Goal: Transaction & Acquisition: Purchase product/service

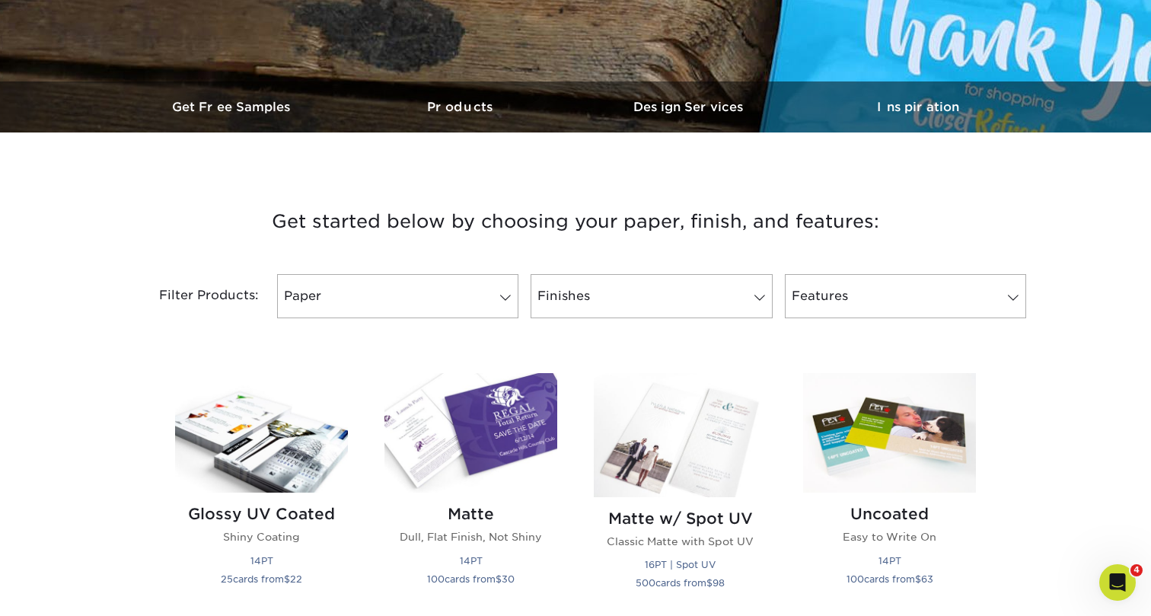
scroll to position [581, 0]
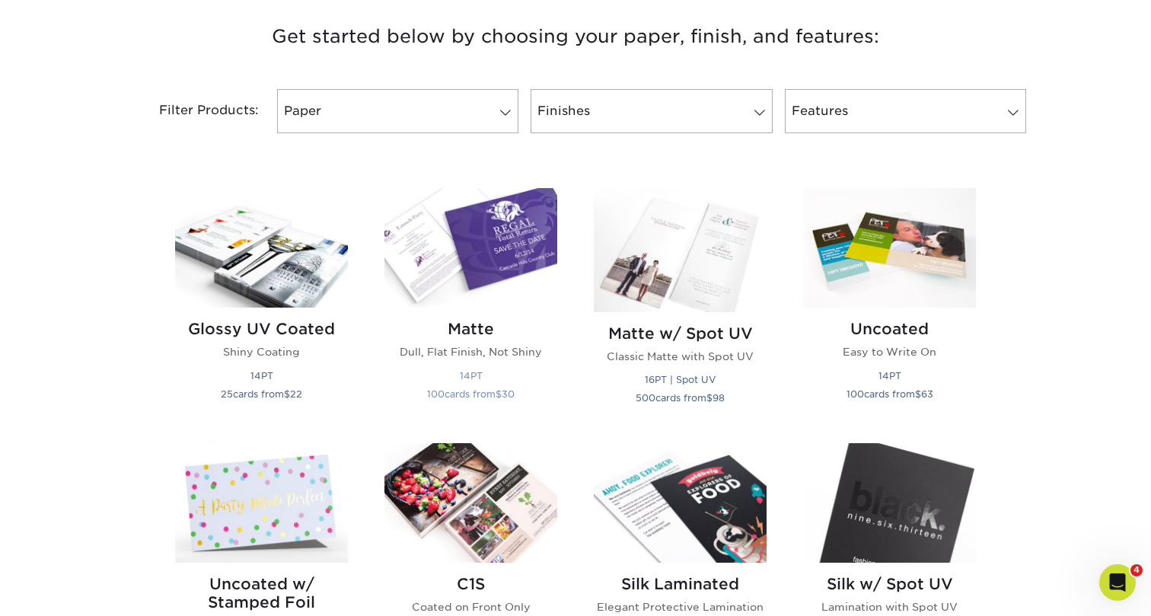
click at [527, 266] on img at bounding box center [470, 247] width 173 height 119
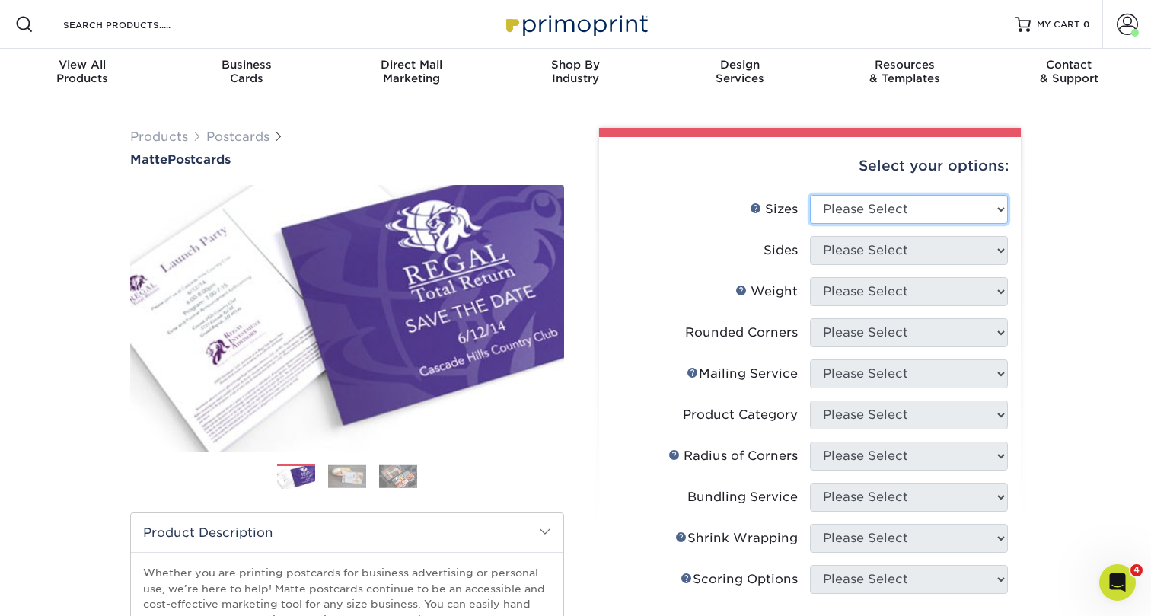
select select "4.00x6.00"
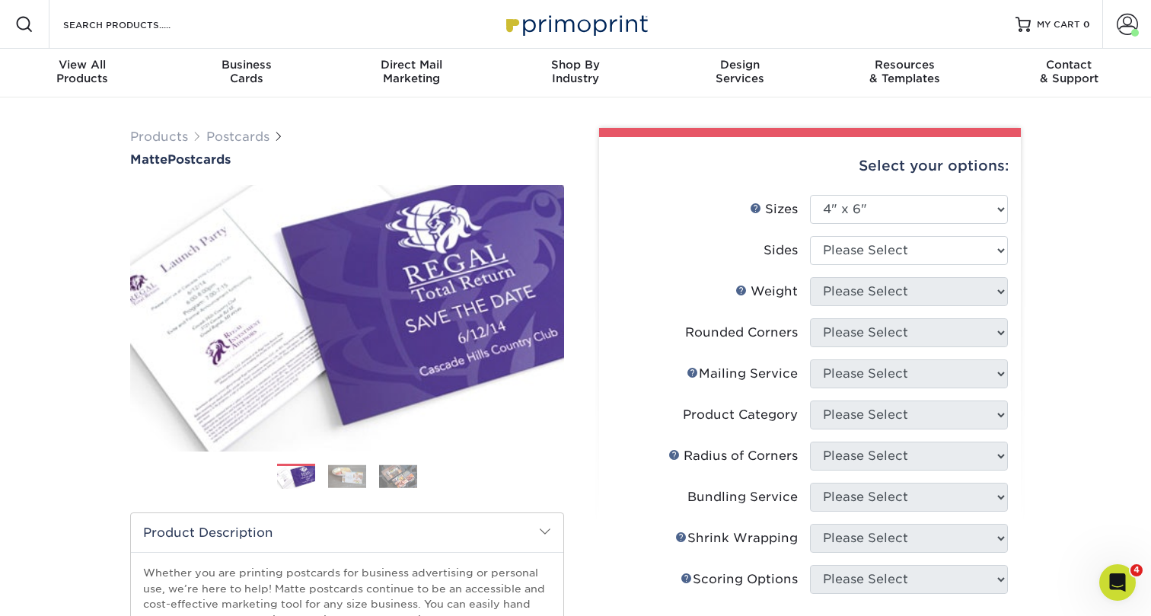
click at [889, 231] on li "Sizes Help Sizes Please Select 1.5" x 7" 2" x 4" 2" x 6" 2" x 7" 2" x 8" 2.12" …" at bounding box center [810, 215] width 396 height 41
select select "13abbda7-1d64-4f25-8bb2-c179b224825d"
select select "16PT"
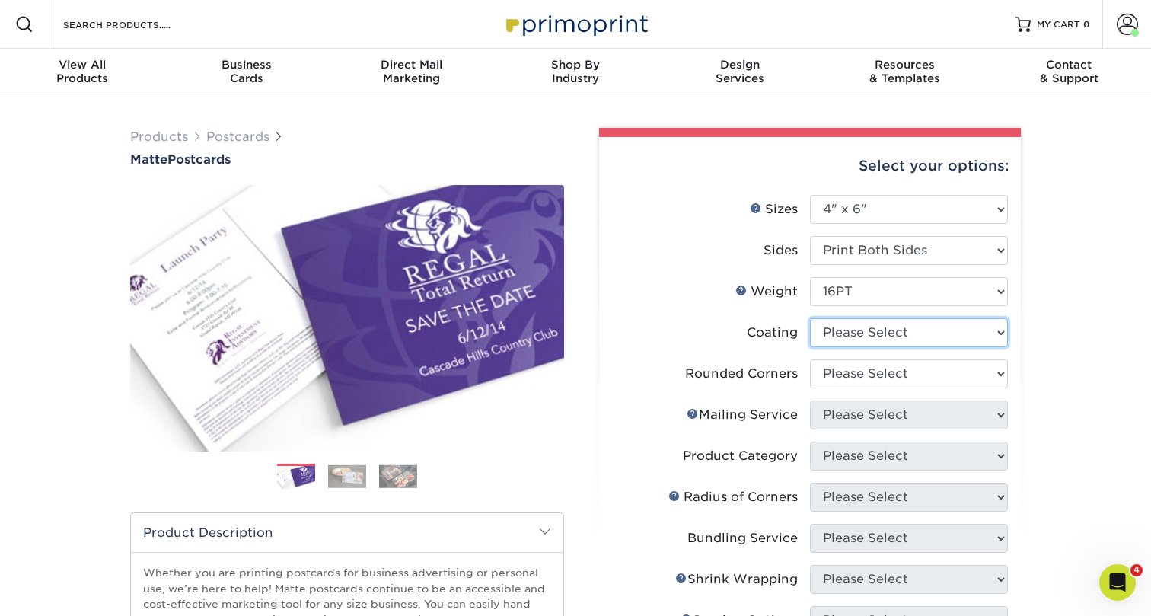
select select "121bb7b5-3b4d-429f-bd8d-bbf80e953313"
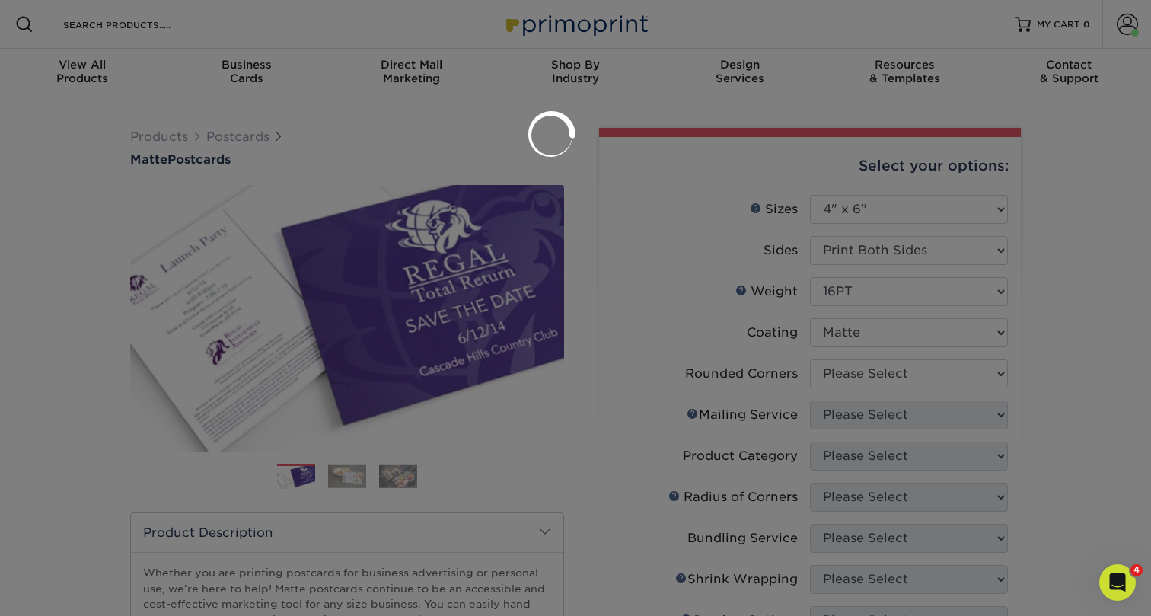
click at [893, 371] on div at bounding box center [575, 308] width 1151 height 616
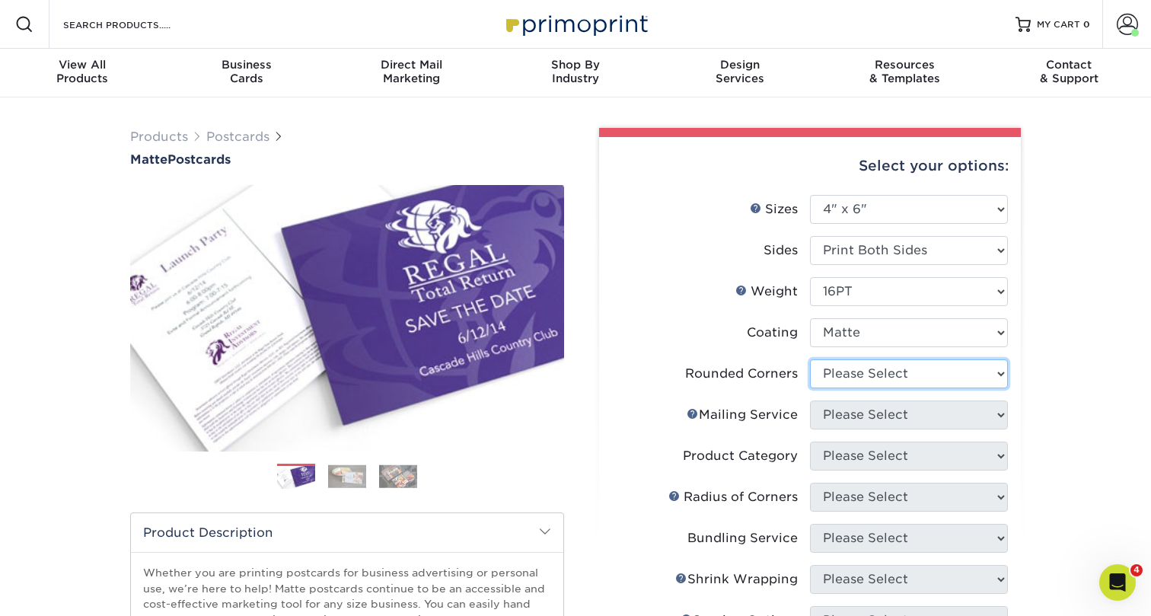
select select "0"
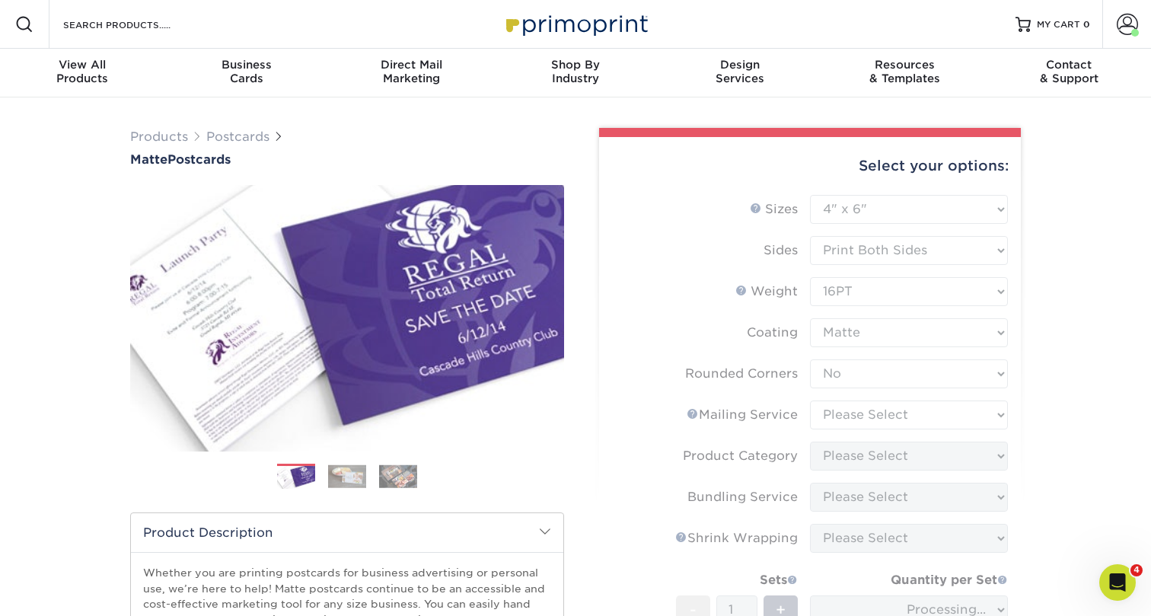
click at [840, 414] on form "Sizes Help Sizes Please Select 1.5" x 7" 2" x 4" 2" x 6" 2" x 7" 2" x 8" 2.12" …" at bounding box center [809, 474] width 397 height 559
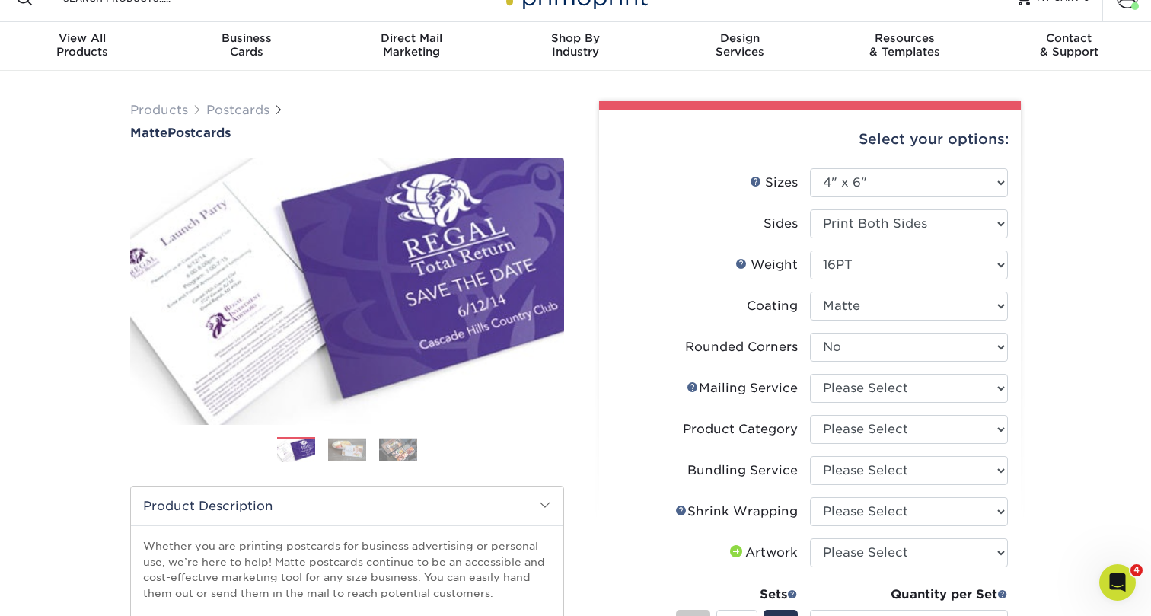
scroll to position [32, 0]
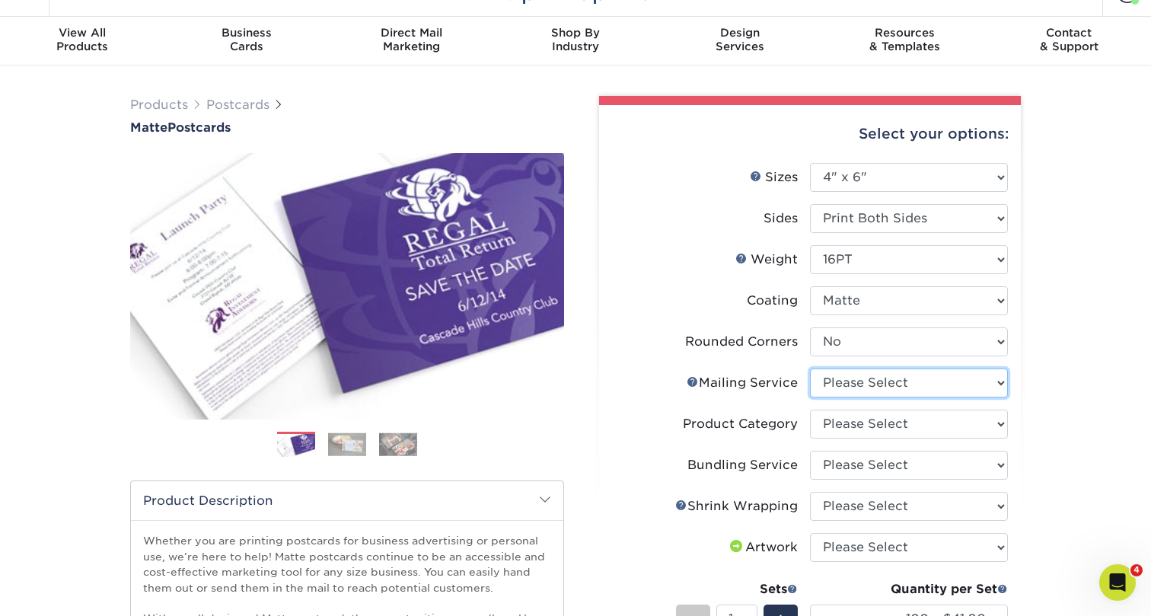
select select "3e5e9bdd-d78a-4c28-a41d-fe1407925ca6"
select select "9b7272e0-d6c8-4c3c-8e97-d3a1bcdab858"
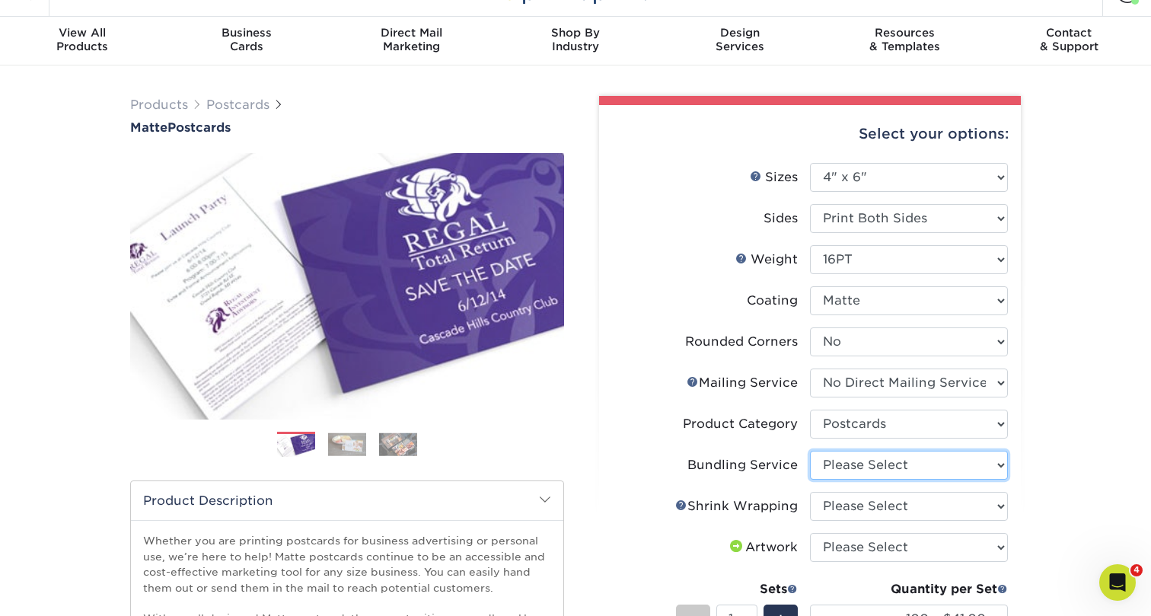
select select "58689abb-25c0-461c-a4c3-a80b627d6649"
select select "c8749376-e7da-41d0-b3dc-647faf84d907"
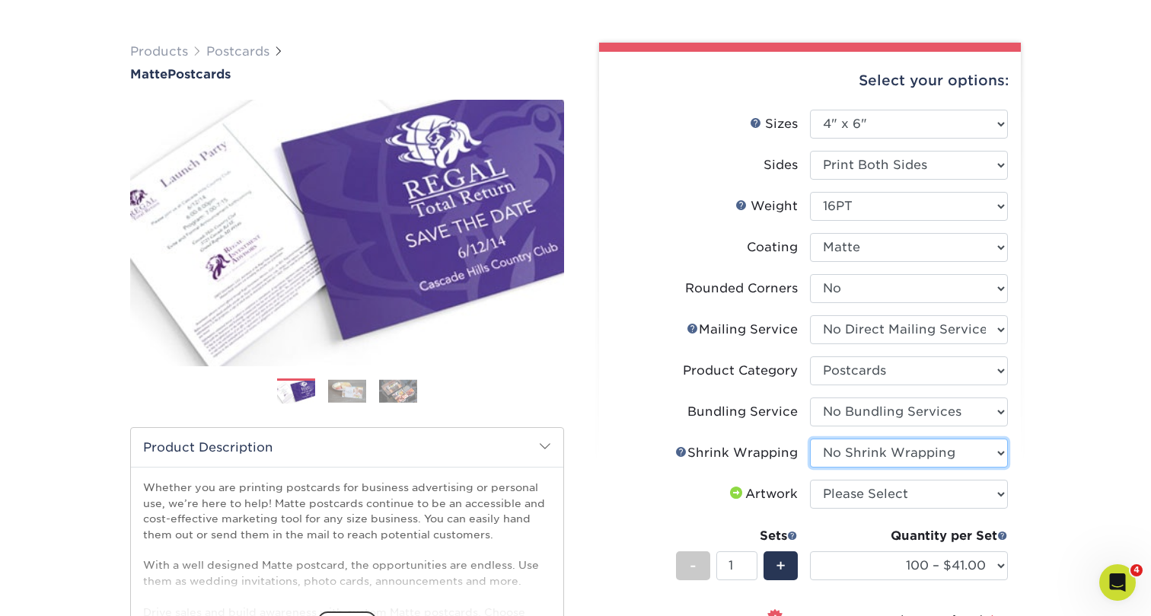
scroll to position [132, 0]
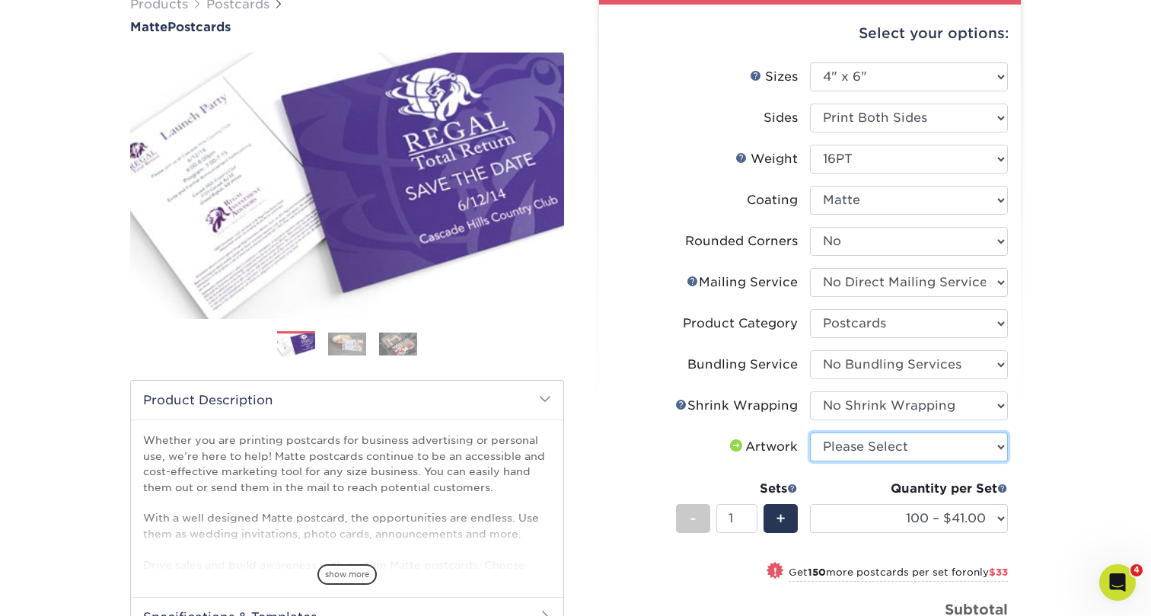
select select "upload"
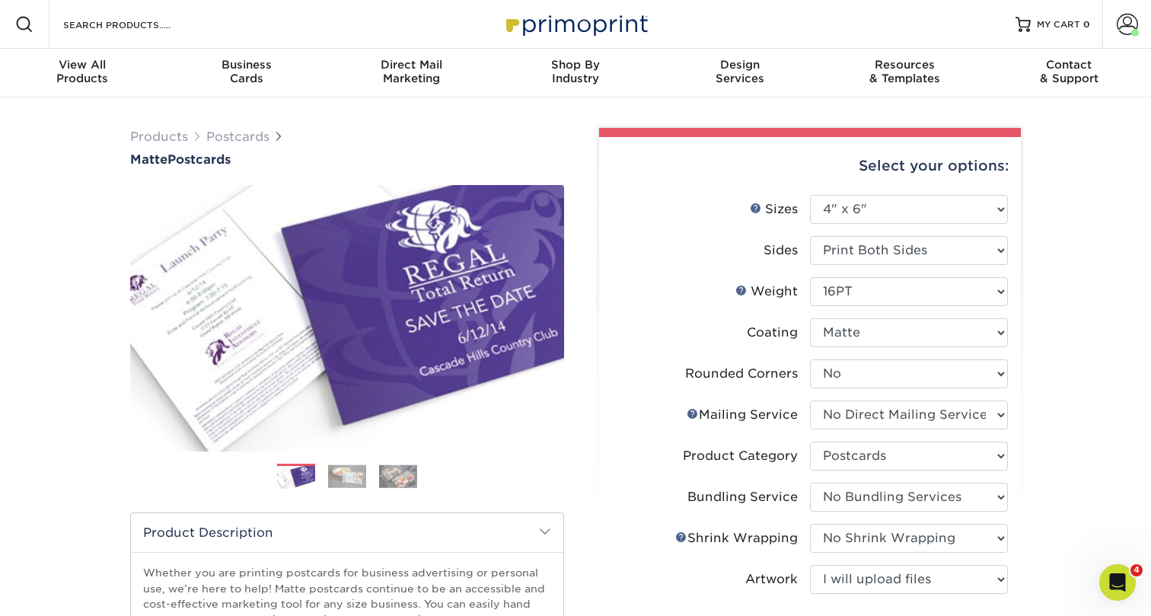
scroll to position [0, 0]
